Goal: Information Seeking & Learning: Learn about a topic

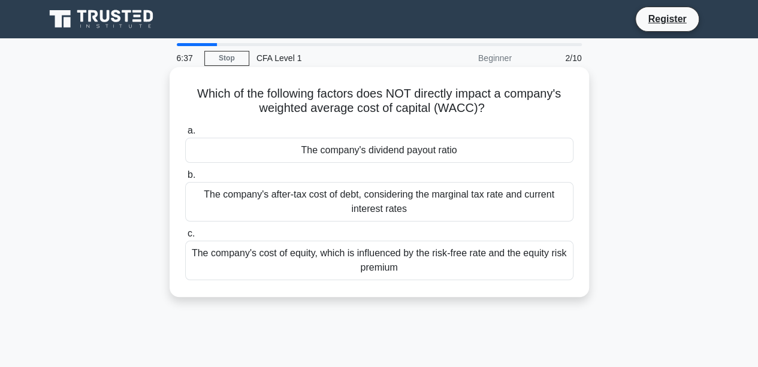
click at [461, 154] on div "The company's dividend payout ratio" at bounding box center [379, 150] width 388 height 25
click at [185, 135] on input "a. The company's dividend payout ratio" at bounding box center [185, 131] width 0 height 8
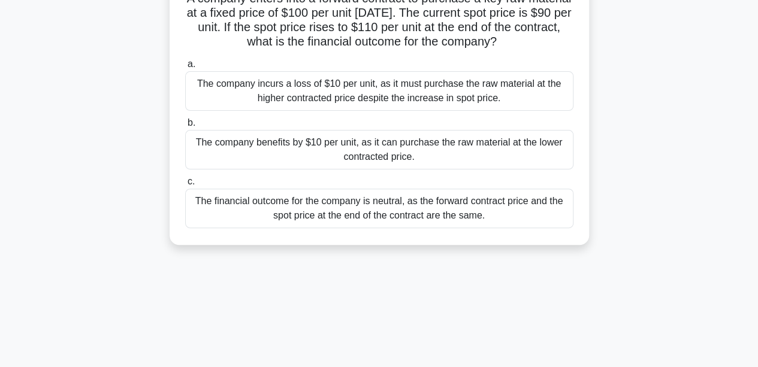
scroll to position [180, 0]
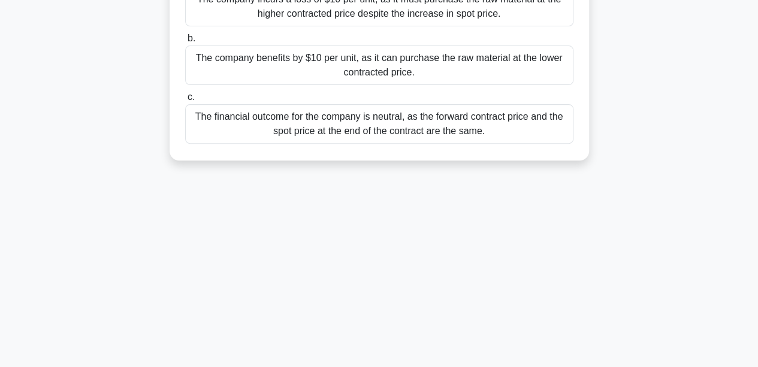
click at [372, 135] on div "The financial outcome for the company is neutral, as the forward contract price…" at bounding box center [379, 124] width 388 height 40
click at [185, 101] on input "c. The financial outcome for the company is neutral, as the forward contract pr…" at bounding box center [185, 97] width 0 height 8
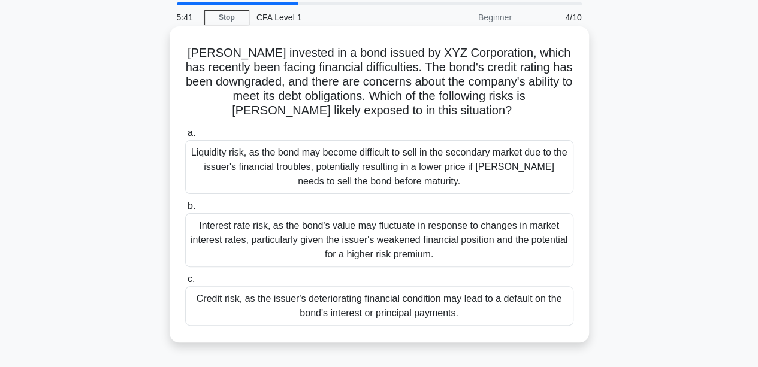
scroll to position [60, 0]
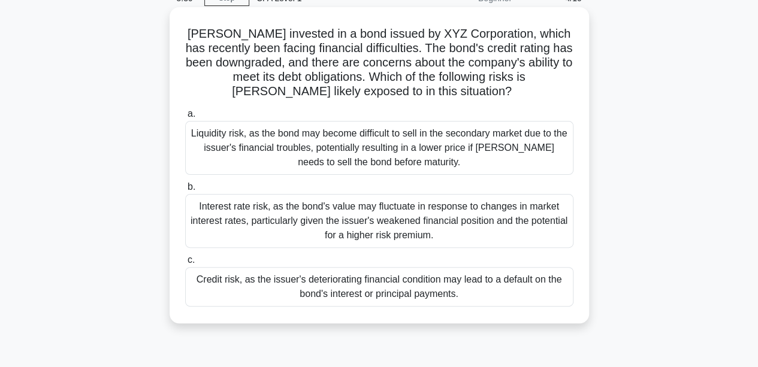
click at [404, 132] on div "Liquidity risk, as the bond may become difficult to sell in the secondary marke…" at bounding box center [379, 148] width 388 height 54
click at [185, 118] on input "a. Liquidity risk, as the bond may become difficult to sell in the secondary ma…" at bounding box center [185, 114] width 0 height 8
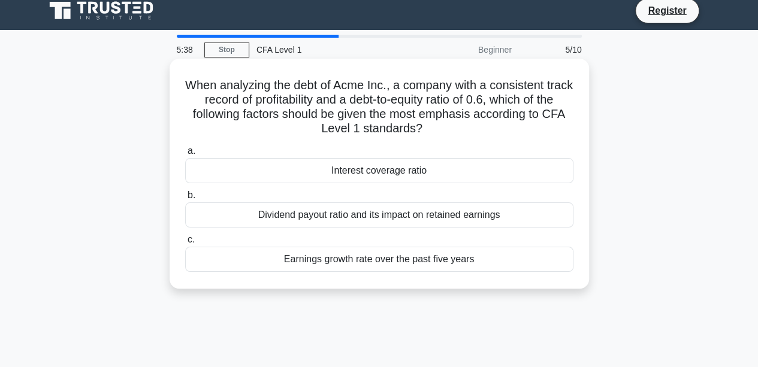
scroll to position [0, 0]
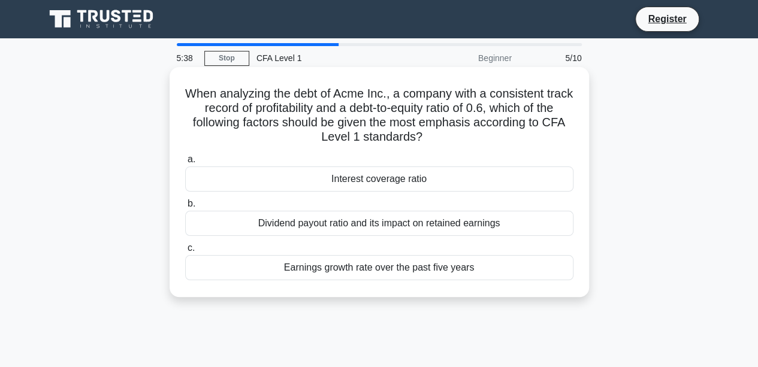
click at [419, 180] on div "Interest coverage ratio" at bounding box center [379, 179] width 388 height 25
click at [185, 164] on input "a. Interest coverage ratio" at bounding box center [185, 160] width 0 height 8
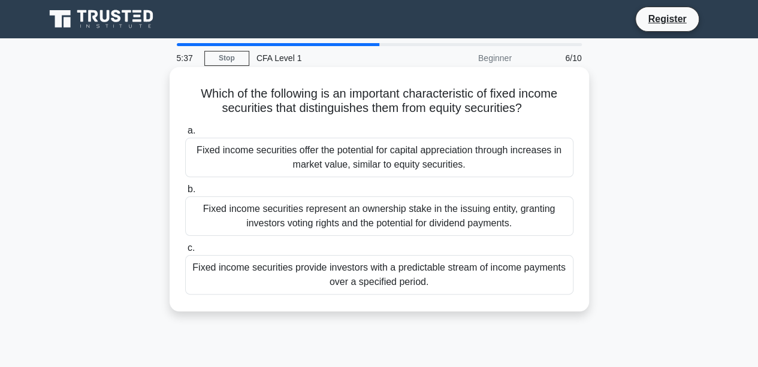
click at [413, 164] on div "Fixed income securities offer the potential for capital appreciation through in…" at bounding box center [379, 158] width 388 height 40
click at [185, 135] on input "a. Fixed income securities offer the potential for capital appreciation through…" at bounding box center [185, 131] width 0 height 8
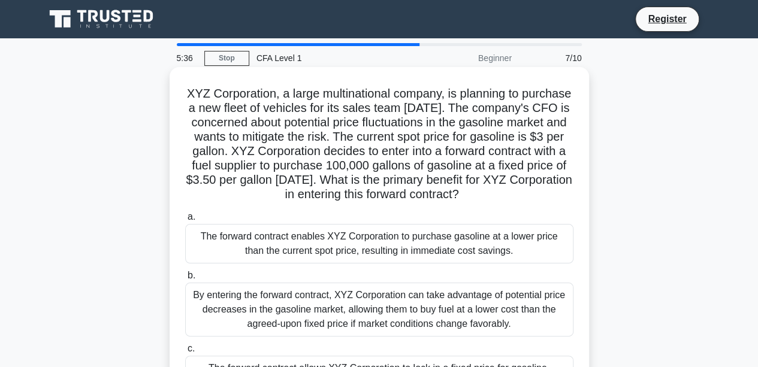
click at [441, 264] on div "The forward contract enables XYZ Corporation to purchase gasoline at a lower pr…" at bounding box center [379, 244] width 388 height 40
click at [185, 221] on input "a. The forward contract enables XYZ Corporation to purchase gasoline at a lower…" at bounding box center [185, 217] width 0 height 8
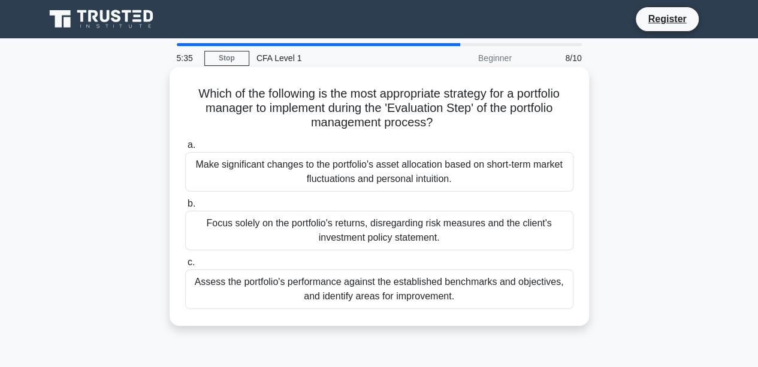
click at [421, 190] on div "Make significant changes to the portfolio's asset allocation based on short-ter…" at bounding box center [379, 172] width 388 height 40
click at [185, 149] on input "a. Make significant changes to the portfolio's asset allocation based on short-…" at bounding box center [185, 145] width 0 height 8
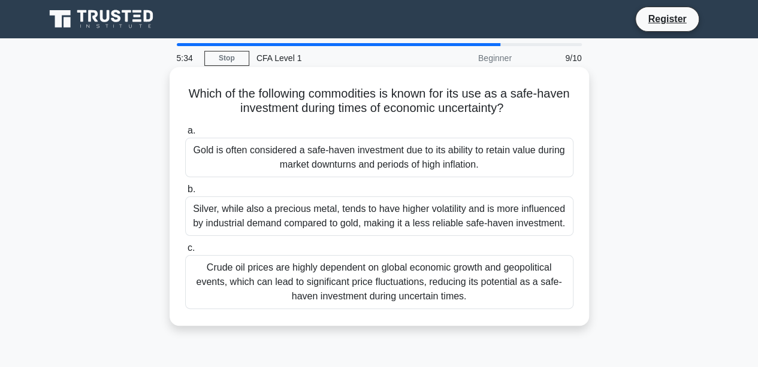
click at [424, 174] on div "Gold is often considered a safe-haven investment due to its ability to retain v…" at bounding box center [379, 158] width 388 height 40
click at [185, 135] on input "a. Gold is often considered a safe-haven investment due to its ability to retai…" at bounding box center [185, 131] width 0 height 8
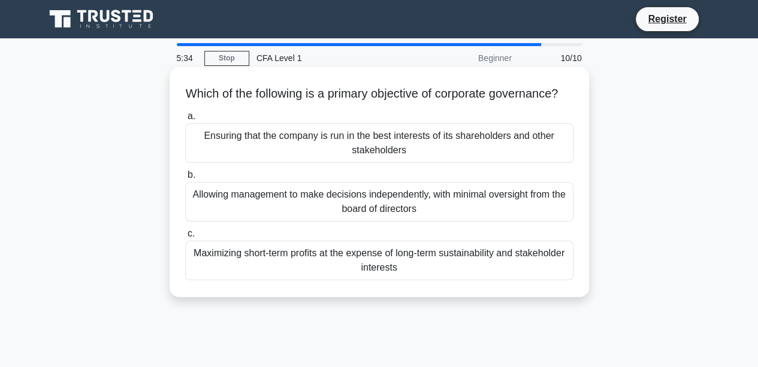
click at [425, 160] on div "Ensuring that the company is run in the best interests of its shareholders and …" at bounding box center [379, 143] width 388 height 40
click at [185, 120] on input "a. Ensuring that the company is run in the best interests of its shareholders a…" at bounding box center [185, 117] width 0 height 8
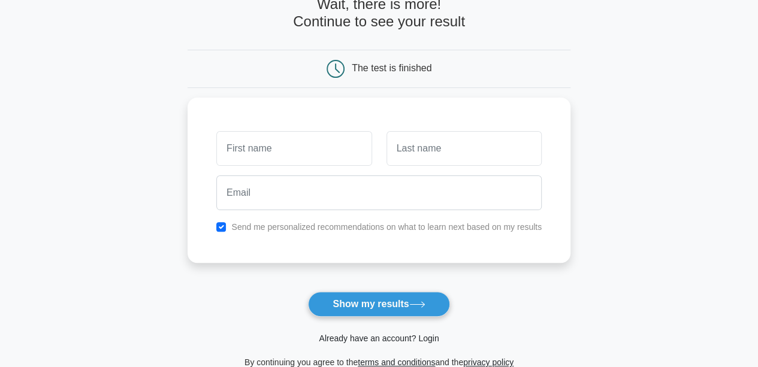
scroll to position [60, 0]
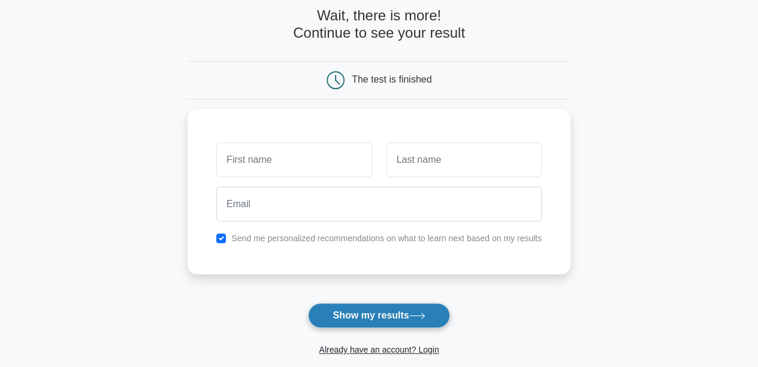
click at [409, 311] on button "Show my results" at bounding box center [378, 315] width 141 height 25
click at [409, 310] on button "Show my results" at bounding box center [378, 315] width 141 height 25
